Goal: Navigation & Orientation: Find specific page/section

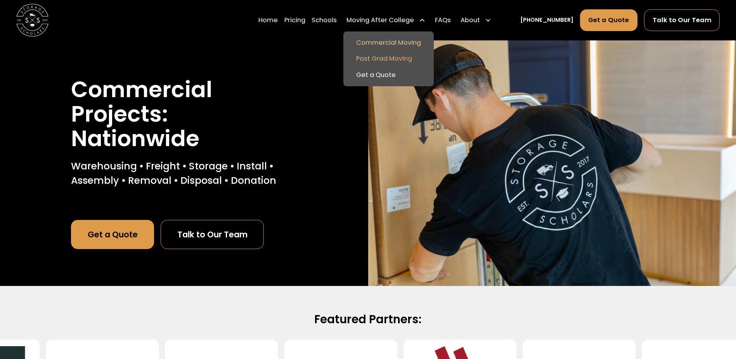
click at [394, 52] on link "Post Grad Moving" at bounding box center [389, 59] width 84 height 16
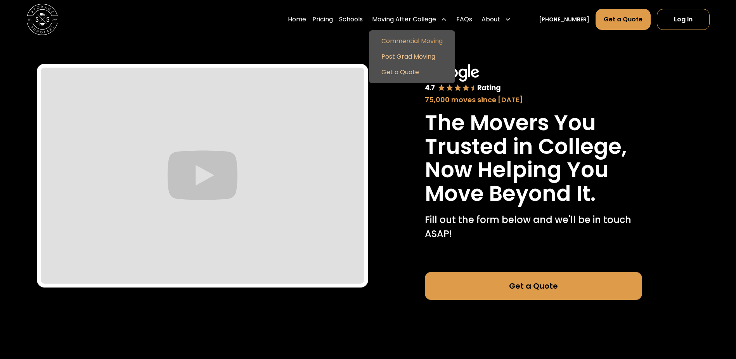
click at [407, 38] on link "Commercial Moving" at bounding box center [412, 41] width 80 height 16
